Goal: Find specific page/section: Find specific page/section

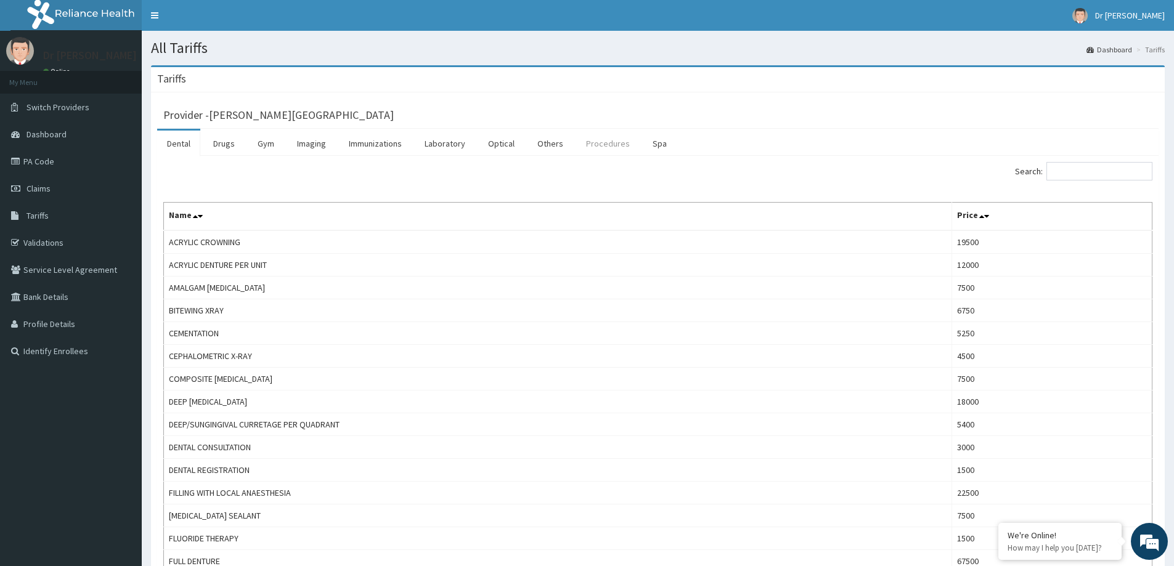
click at [616, 146] on link "Procedures" at bounding box center [607, 144] width 63 height 26
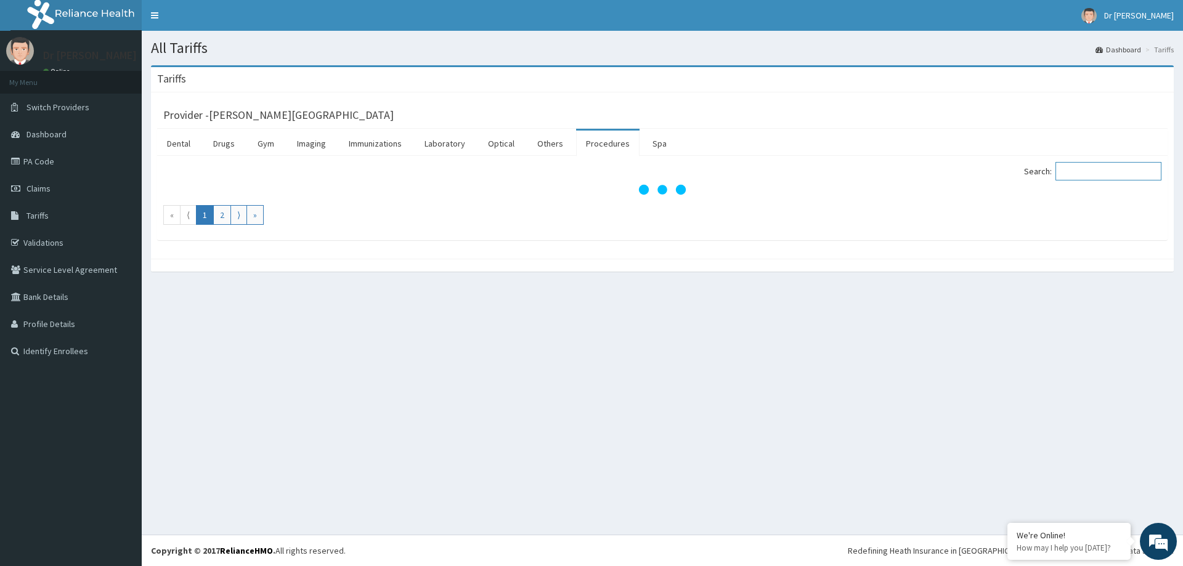
click at [1083, 171] on input "Search:" at bounding box center [1109, 171] width 106 height 18
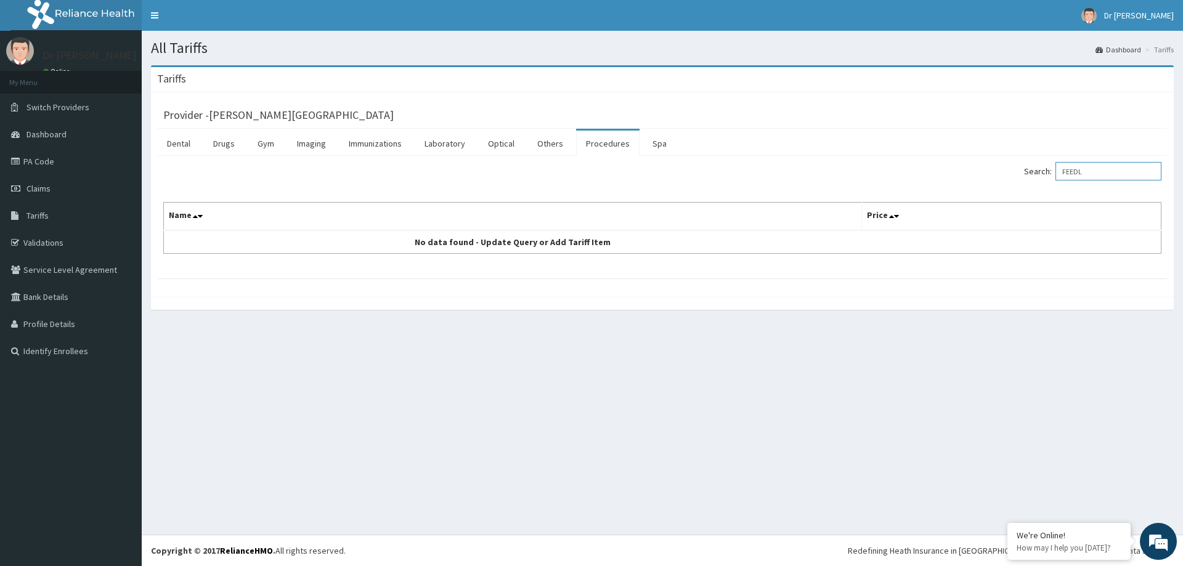
type input "FEEDL"
